Goal: Communication & Community: Answer question/provide support

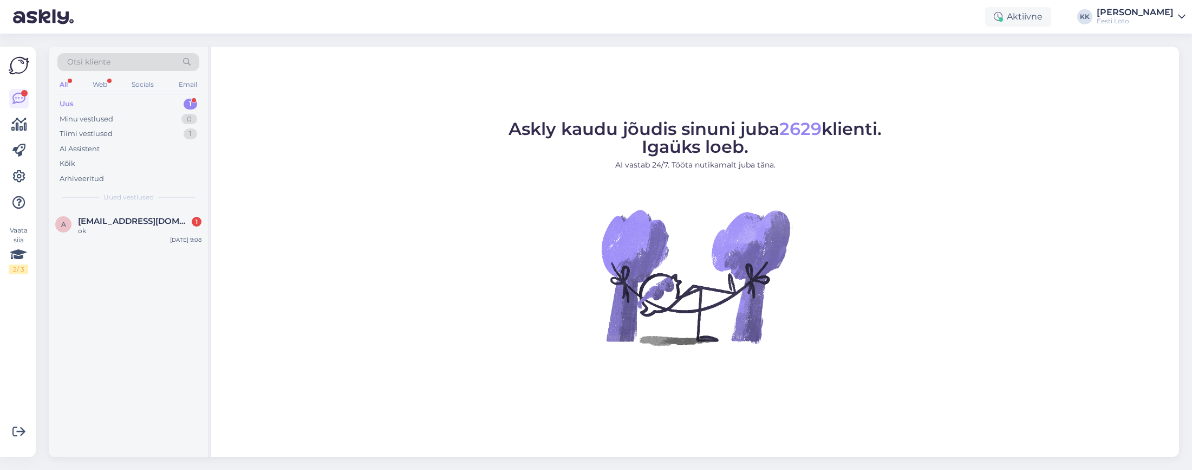
click at [95, 106] on div "Uus 1" at bounding box center [128, 103] width 142 height 15
click at [108, 231] on div "ok" at bounding box center [140, 231] width 124 height 10
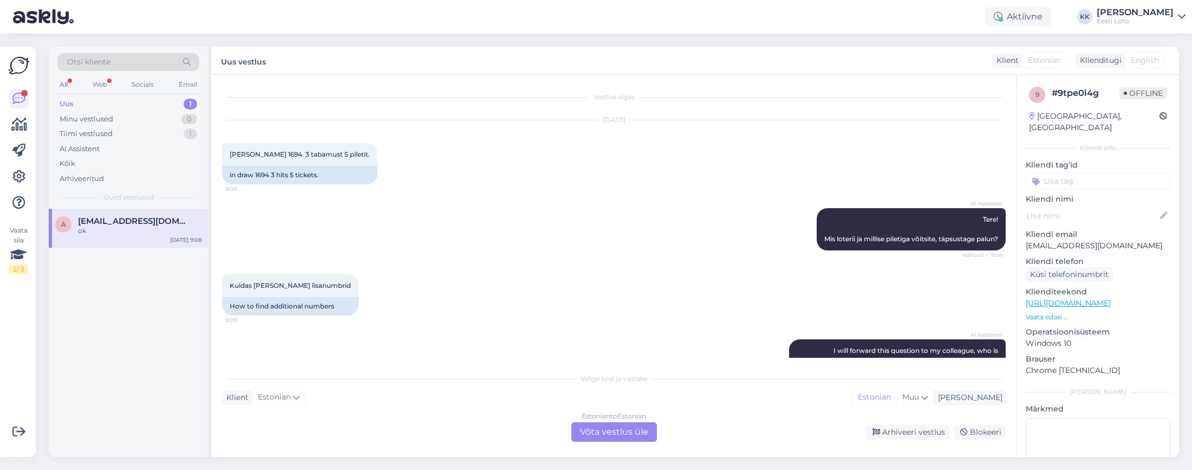
click at [101, 107] on div "Uus 1" at bounding box center [128, 103] width 142 height 15
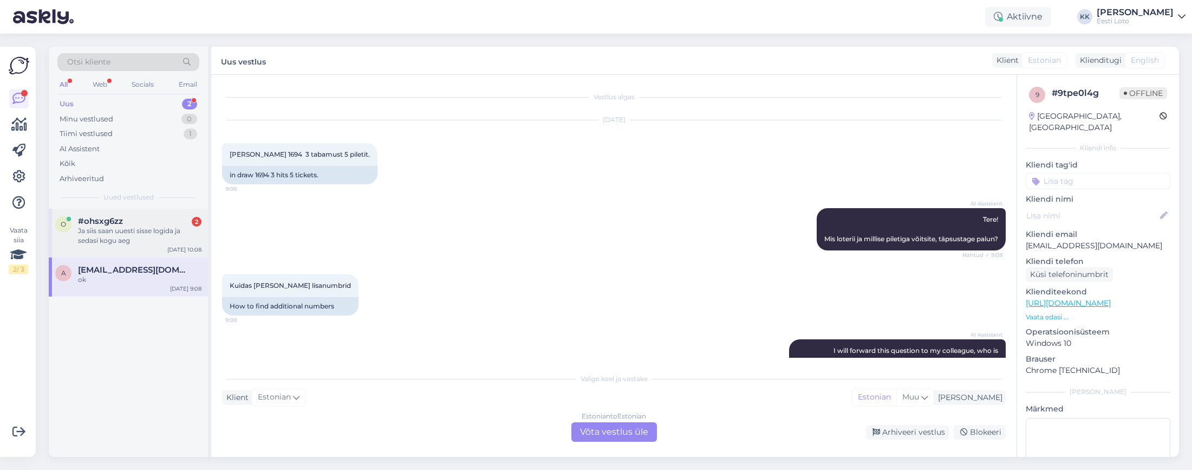
click at [134, 240] on div "Ja siis saan uuesti sisse logida ja sedasi kogu aeg" at bounding box center [140, 236] width 124 height 20
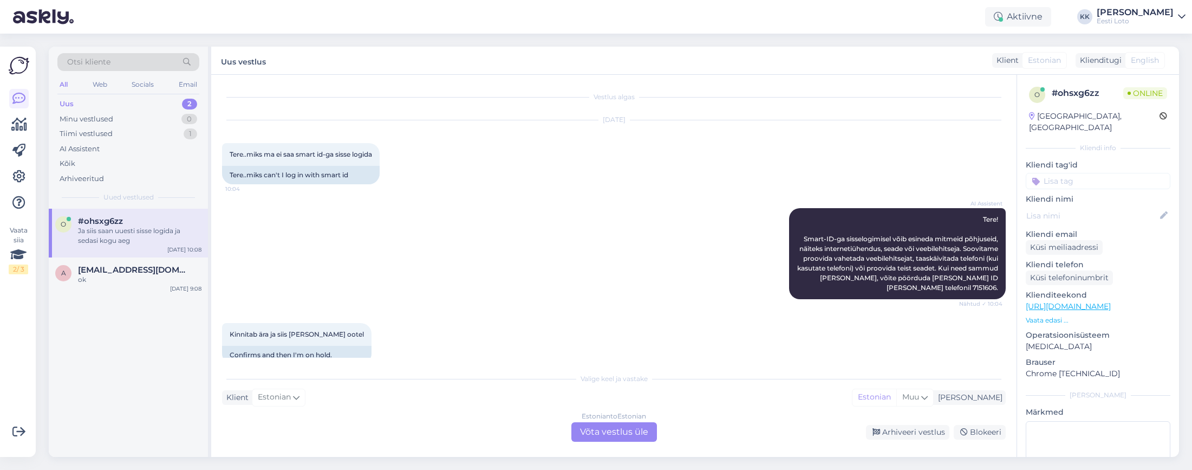
scroll to position [205, 0]
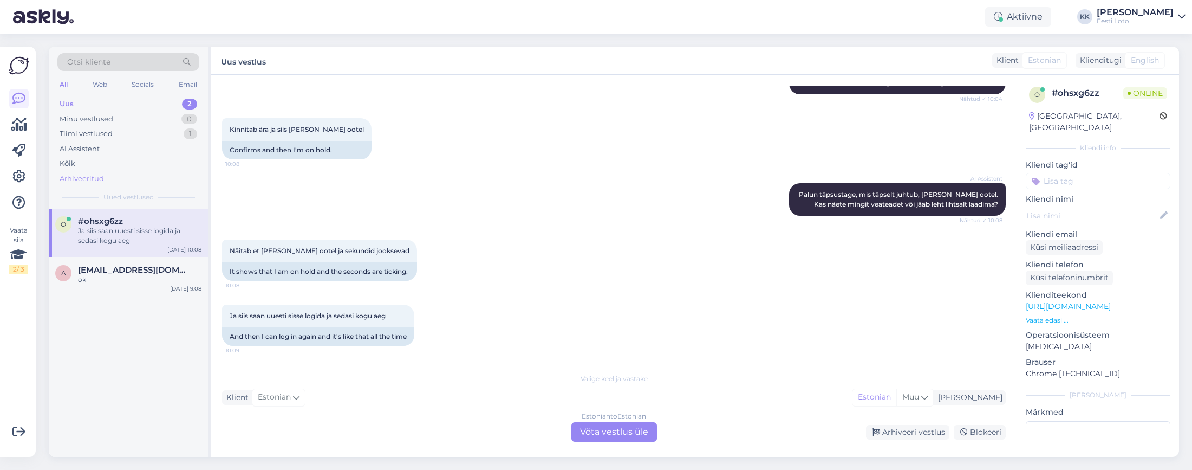
click at [108, 180] on div "Arhiveeritud" at bounding box center [128, 178] width 142 height 15
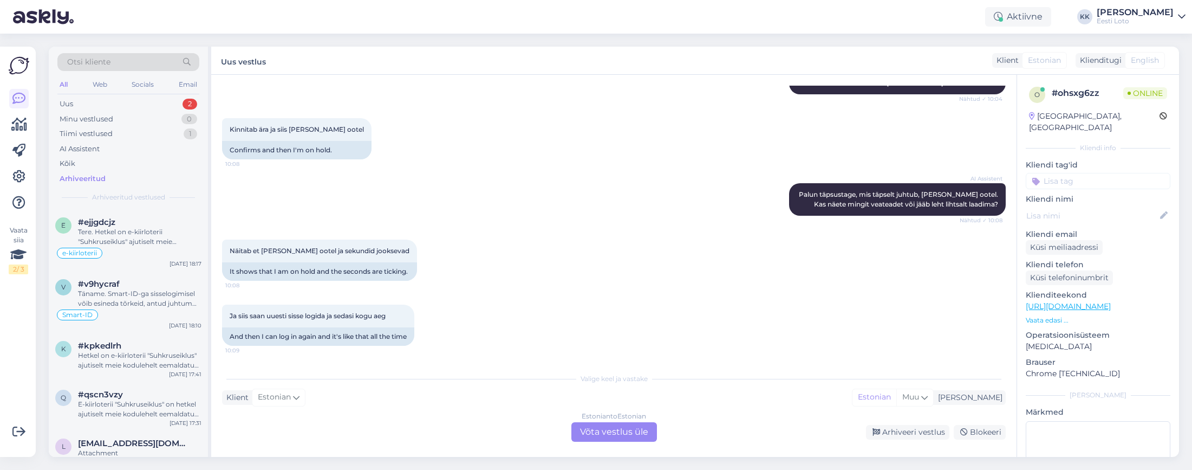
scroll to position [432, 0]
click at [130, 298] on div "Täname. Smart-ID-ga sisselogimisel võib esineda tõrkeid, antud juhtum on juba m…" at bounding box center [140, 298] width 124 height 20
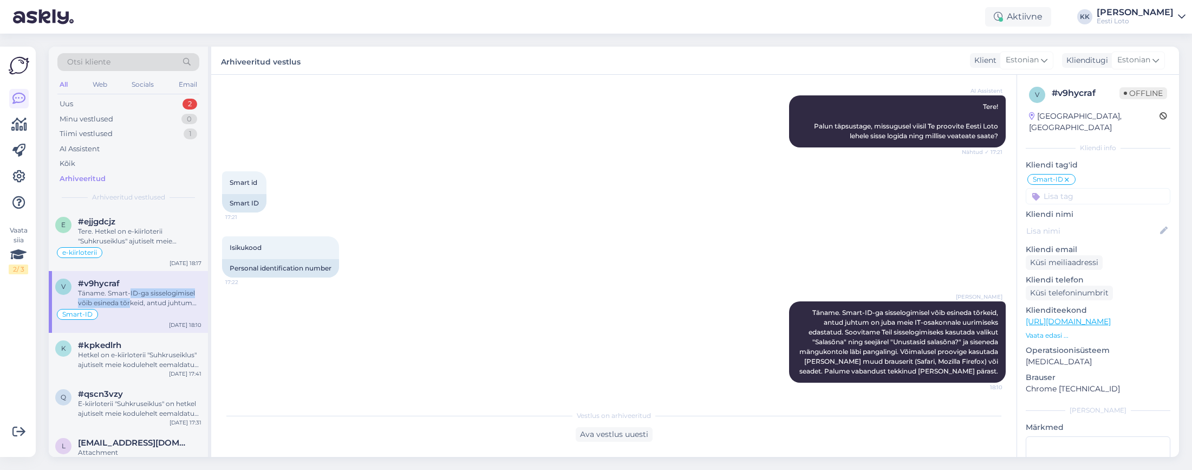
scroll to position [113, 0]
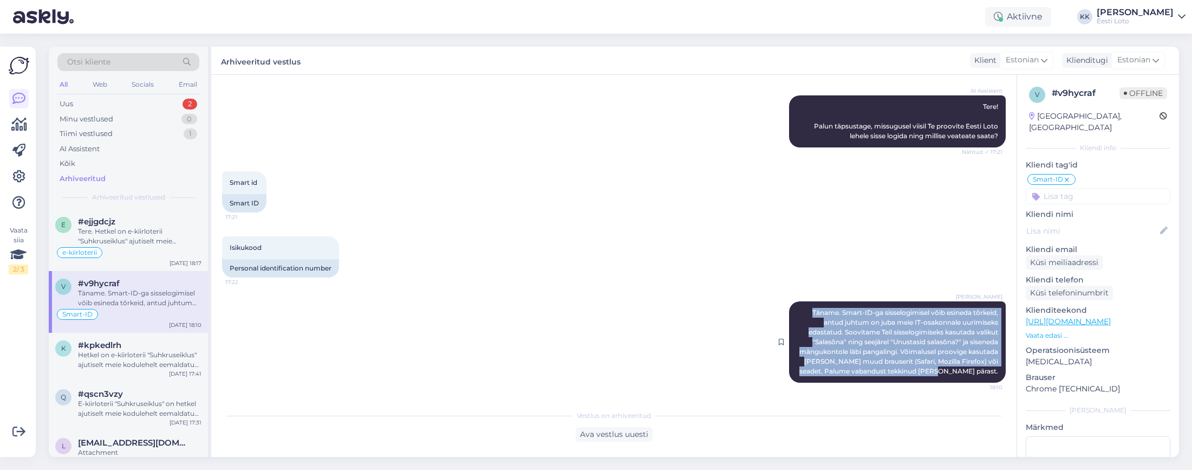
drag, startPoint x: 811, startPoint y: 311, endPoint x: 995, endPoint y: 379, distance: 196.3
click at [996, 379] on div "[PERSON_NAME] Täname. Smart-ID-ga sisselogimisel võib esineda tõrkeid, antud ju…" at bounding box center [897, 341] width 217 height 81
copy span "Täname. Smart-ID-ga sisselogimisel võib esineda tõrkeid, antud juhtum on juba m…"
click at [81, 101] on div "Uus 2" at bounding box center [128, 103] width 142 height 15
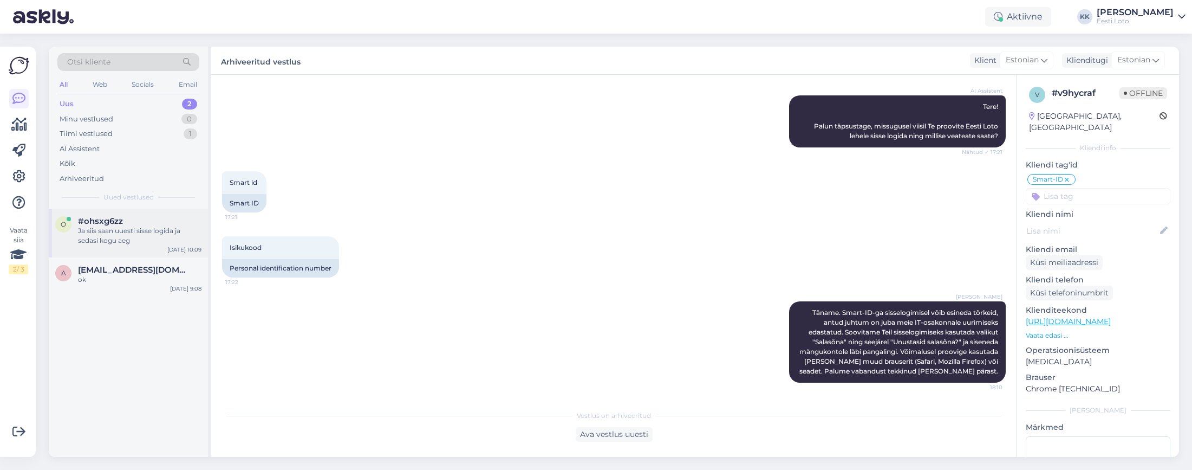
click at [119, 236] on div "Ja siis saan uuesti sisse logida ja sedasi kogu aeg" at bounding box center [140, 236] width 124 height 20
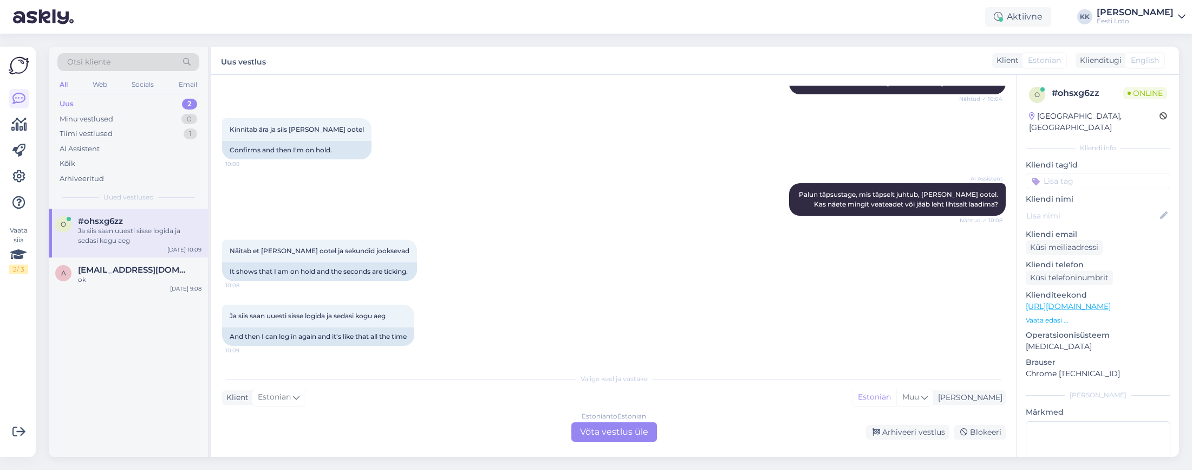
click at [600, 430] on div "Estonian to Estonian Võta vestlus üle" at bounding box center [615, 432] width 86 height 20
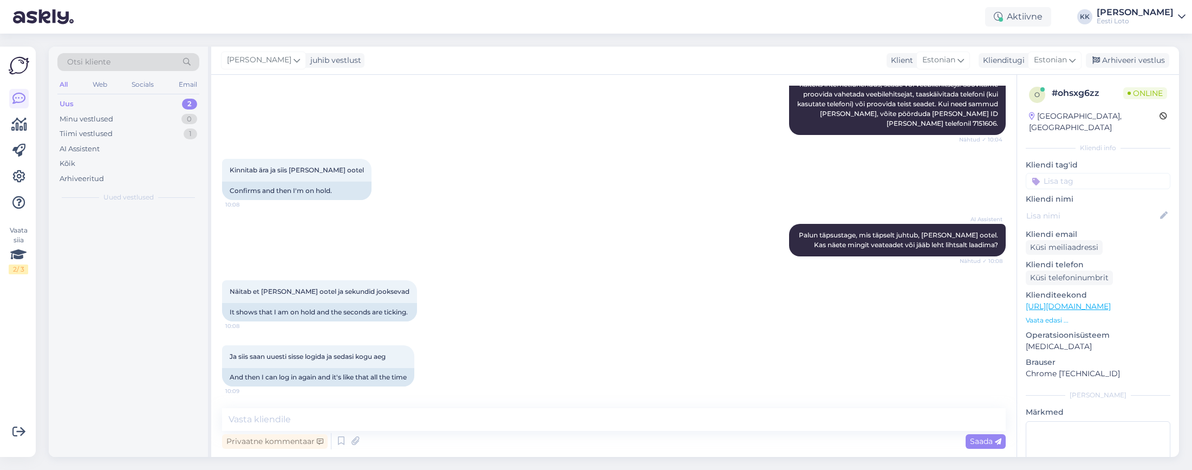
scroll to position [164, 0]
click at [464, 418] on textarea at bounding box center [614, 419] width 784 height 23
paste textarea "Täname. Smart-ID-ga sisselogimisel võib esineda tõrkeid, antud juhtum on juba m…"
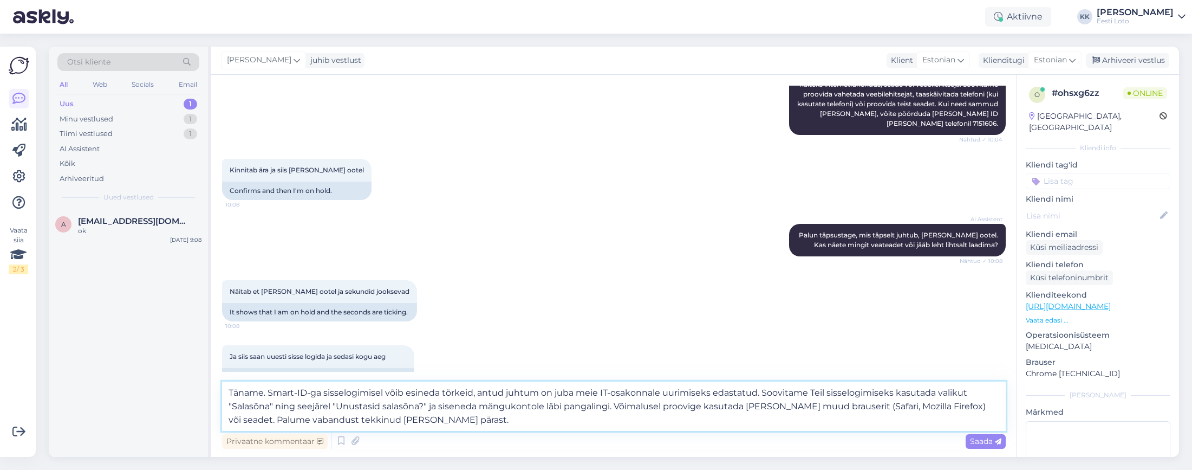
drag, startPoint x: 263, startPoint y: 393, endPoint x: 226, endPoint y: 393, distance: 36.8
click at [226, 393] on textarea "Täname. Smart-ID-ga sisselogimisel võib esineda tõrkeid, antud juhtum on juba m…" at bounding box center [614, 405] width 784 height 49
drag, startPoint x: 569, startPoint y: 405, endPoint x: 947, endPoint y: 411, distance: 377.7
click at [947, 411] on textarea "Tere. Smart-ID-ga sisselogimisel võib esineda tõrkeid, antud juhtum on juba mei…" at bounding box center [614, 405] width 784 height 49
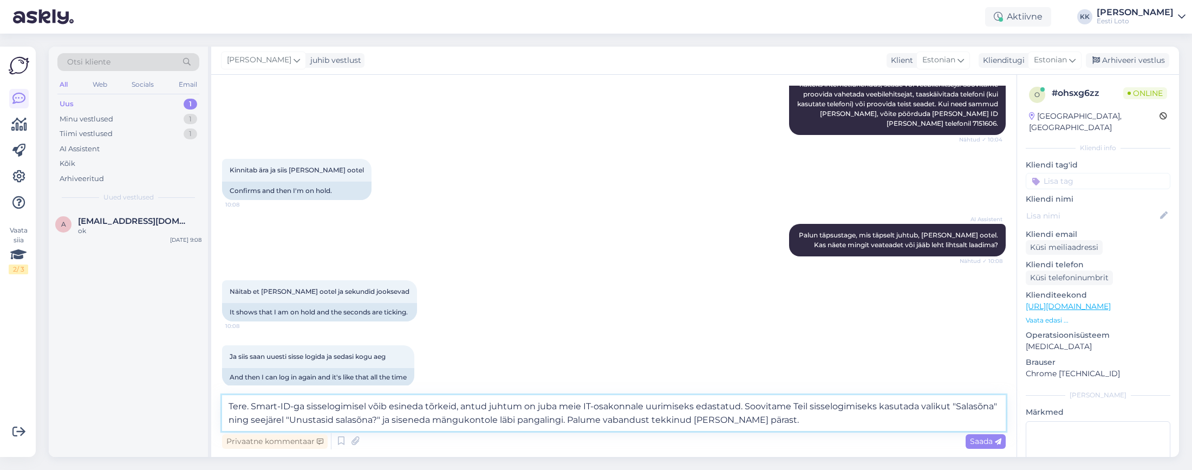
drag, startPoint x: 743, startPoint y: 406, endPoint x: 753, endPoint y: 406, distance: 9.8
click at [743, 406] on textarea "Tere. Smart-ID-ga sisselogimisel võib esineda tõrkeid, antud juhtum on juba mei…" at bounding box center [614, 413] width 784 height 36
paste textarea "Võimalusel proovige kasutada [PERSON_NAME] muud brauserit (Safari, Mozilla Fire…"
click at [567, 421] on textarea "Tere. Smart-ID-ga sisselogimisel võib esineda tõrkeid, antud juhtum on juba mei…" at bounding box center [614, 413] width 784 height 36
paste textarea "Võimalusel proovige kasutada [PERSON_NAME] muud brauserit (Safari, Mozilla Fire…"
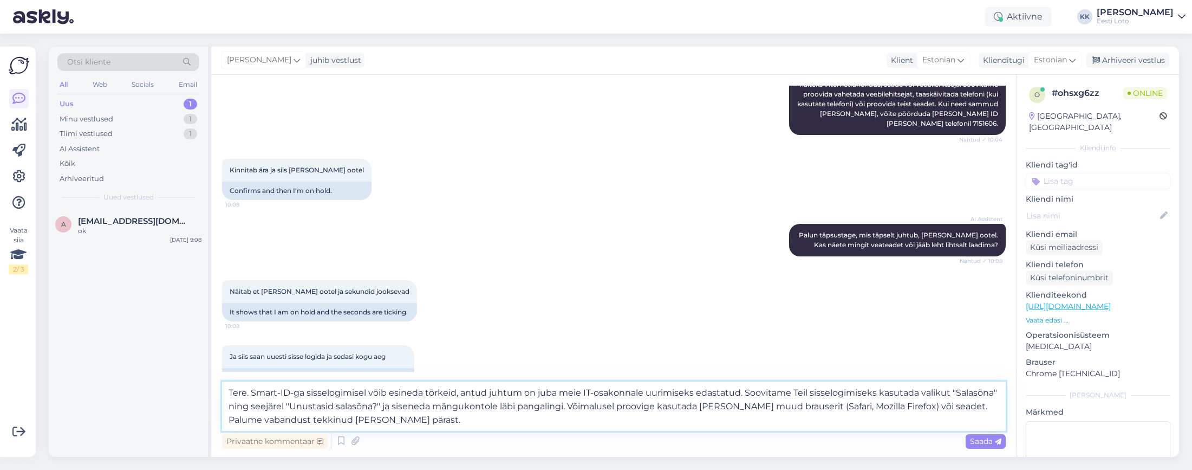
drag, startPoint x: 948, startPoint y: 406, endPoint x: 570, endPoint y: 409, distance: 377.1
click at [568, 409] on textarea "Tere. Smart-ID-ga sisselogimisel võib esineda tõrkeid, antud juhtum on juba mei…" at bounding box center [614, 405] width 784 height 49
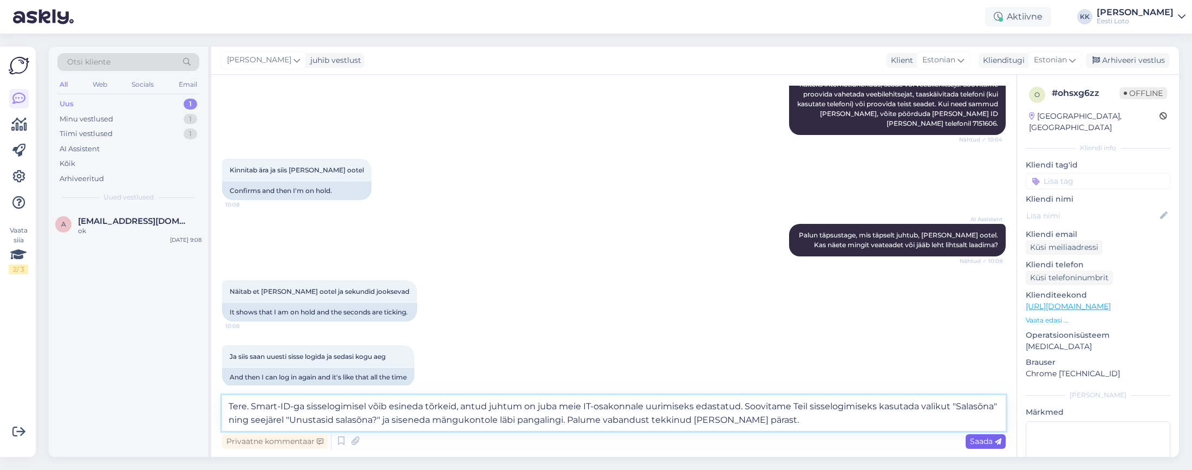
type textarea "Tere. Smart-ID-ga sisselogimisel võib esineda tõrkeid, antud juhtum on juba mei…"
click at [981, 436] on span "Saada" at bounding box center [985, 441] width 31 height 10
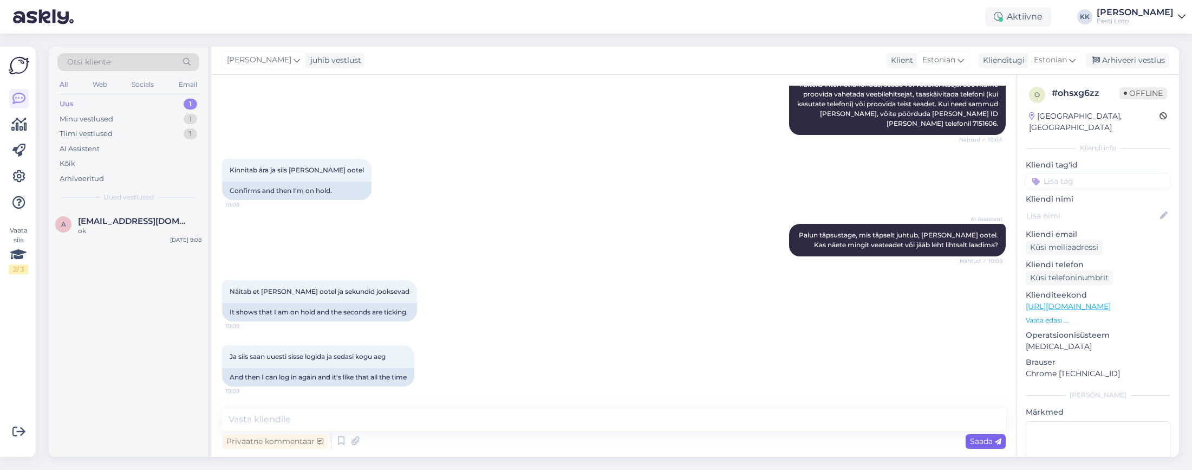
scroll to position [260, 0]
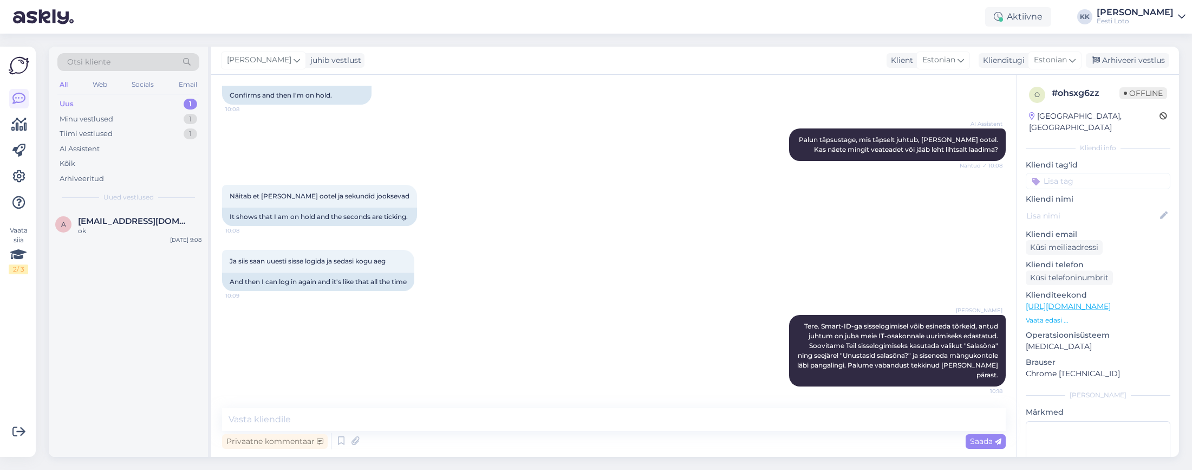
click at [1088, 173] on input at bounding box center [1098, 181] width 145 height 16
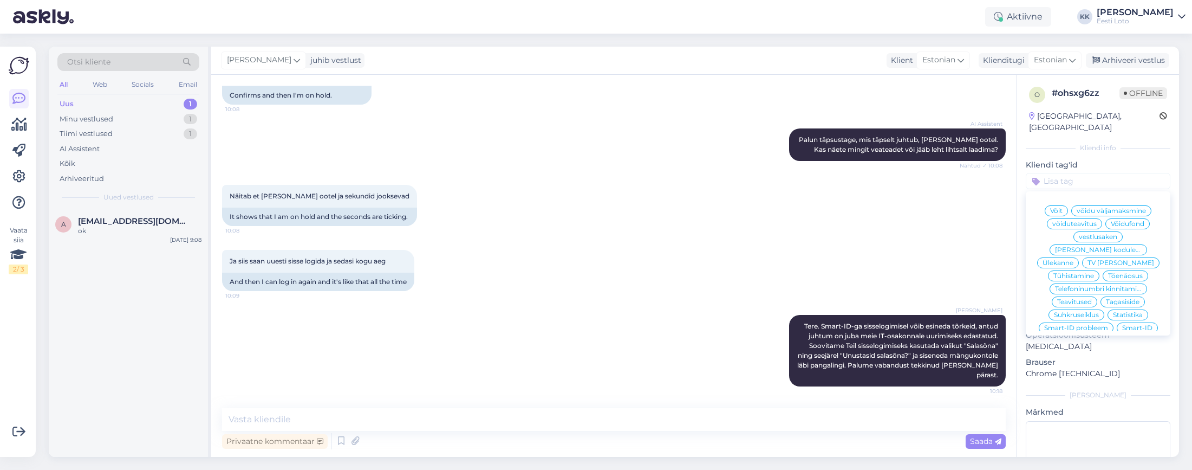
click at [1138, 325] on span "Smart-ID" at bounding box center [1138, 328] width 30 height 7
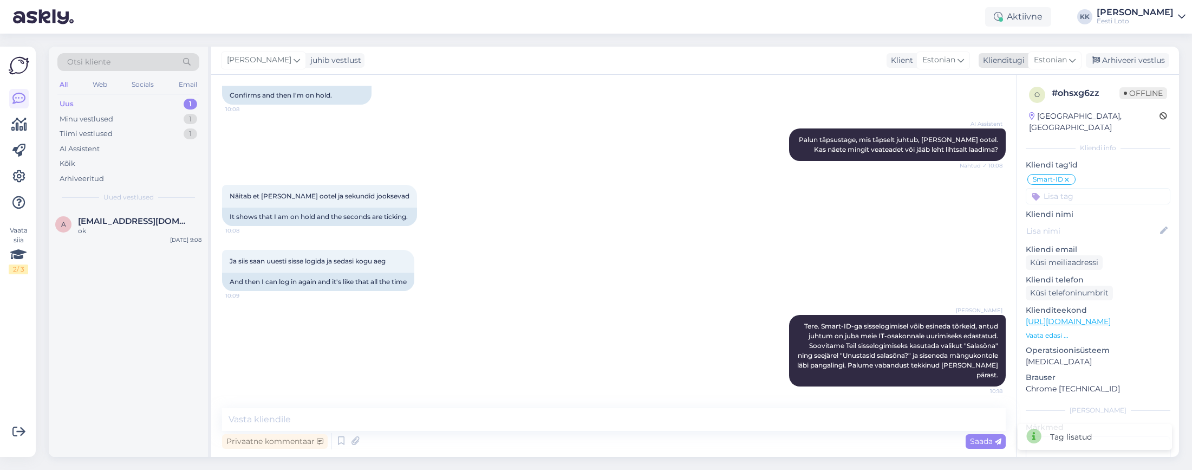
click at [1127, 57] on div "Arhiveeri vestlus" at bounding box center [1127, 60] width 83 height 15
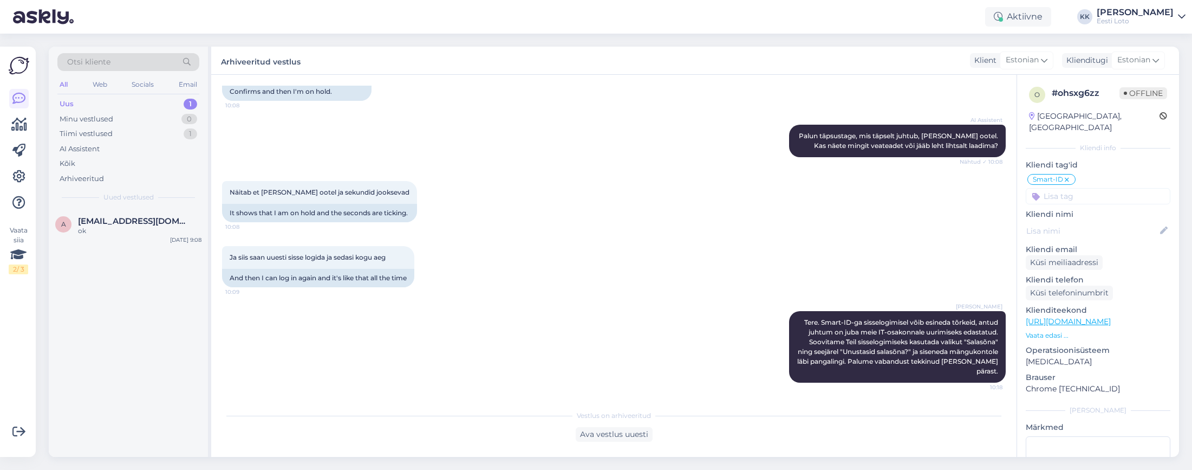
scroll to position [262, 0]
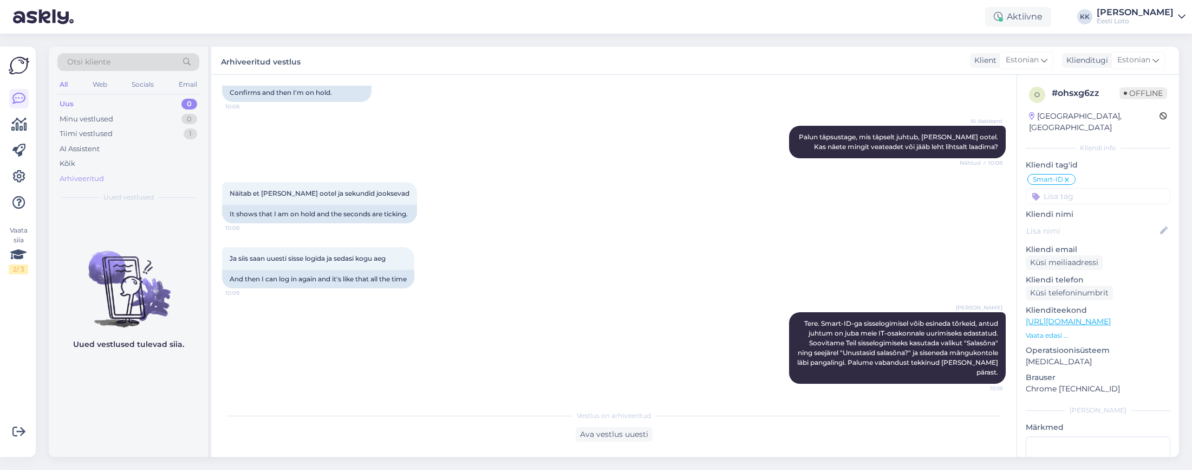
click at [111, 175] on div "Arhiveeritud" at bounding box center [128, 178] width 142 height 15
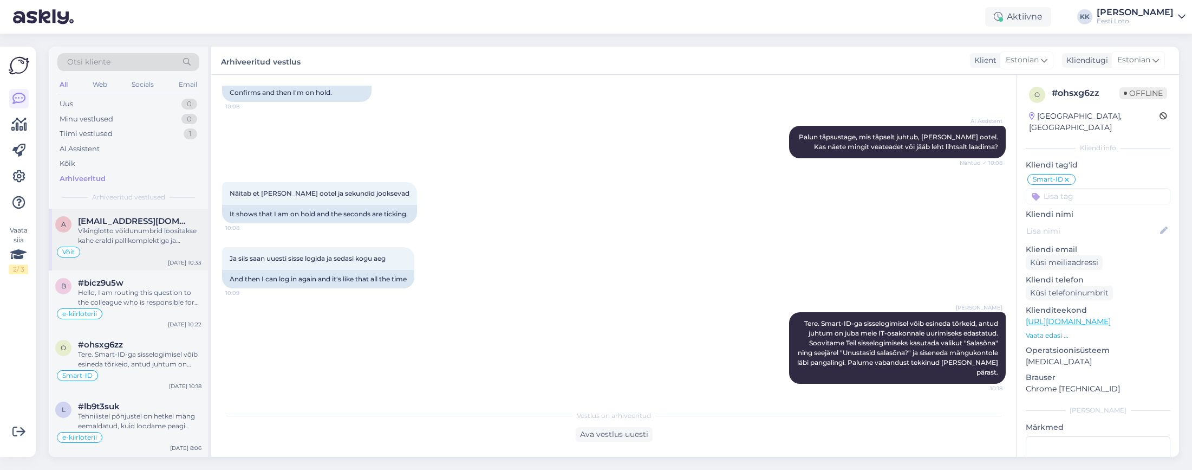
scroll to position [1, 0]
click at [120, 100] on div "Uus 0" at bounding box center [128, 103] width 142 height 15
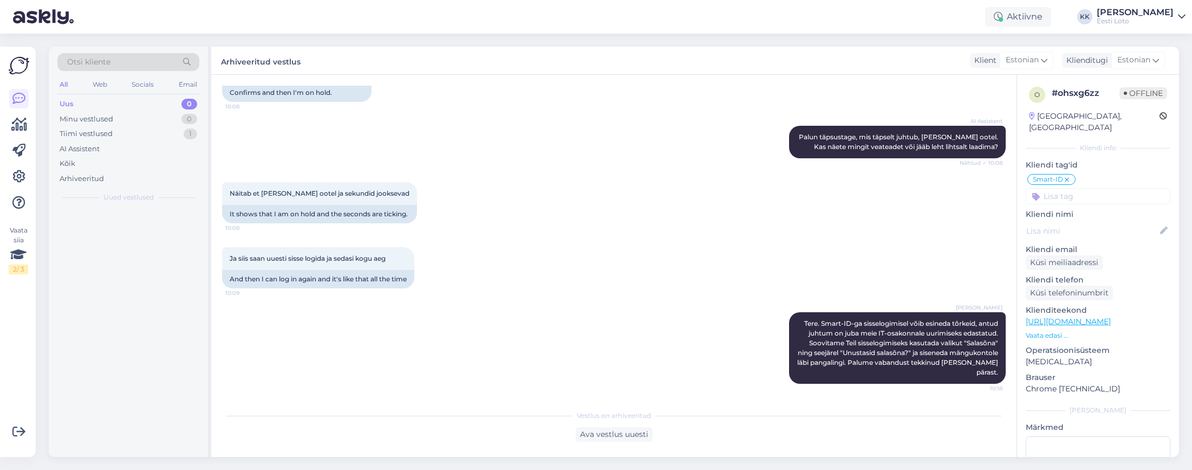
scroll to position [0, 0]
